Goal: Navigation & Orientation: Find specific page/section

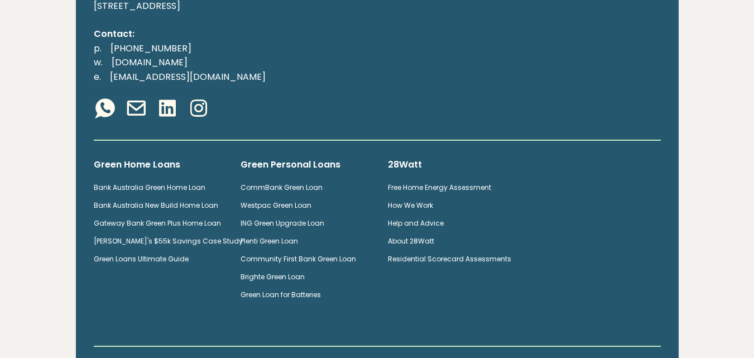
scroll to position [2378, 0]
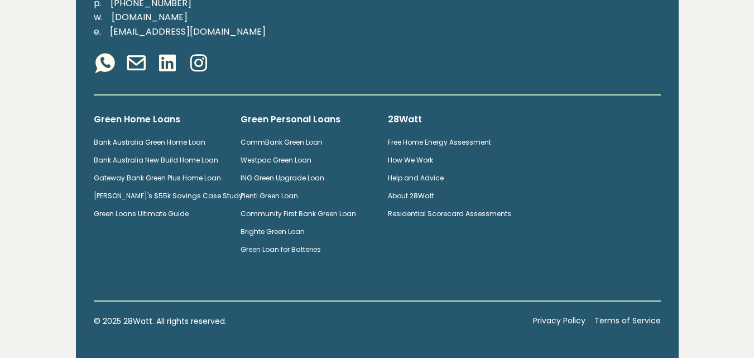
drag, startPoint x: 576, startPoint y: 304, endPoint x: 626, endPoint y: 159, distance: 152.9
click at [626, 159] on div "Address: 4-12 Buckland Street, Chippendale 2008, NSW Contact: p. (02) 5850 4897…" at bounding box center [377, 73] width 585 height 383
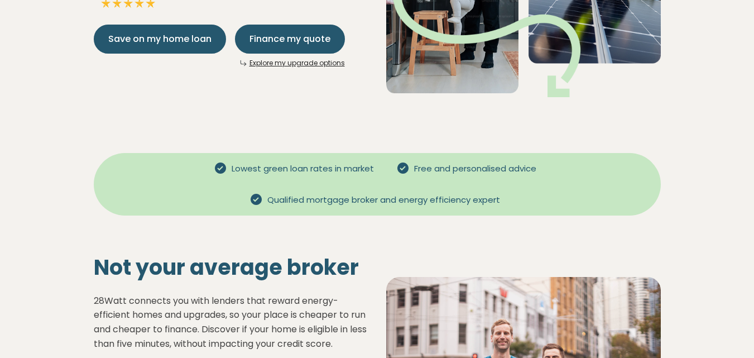
scroll to position [0, 0]
